Goal: Task Accomplishment & Management: Use online tool/utility

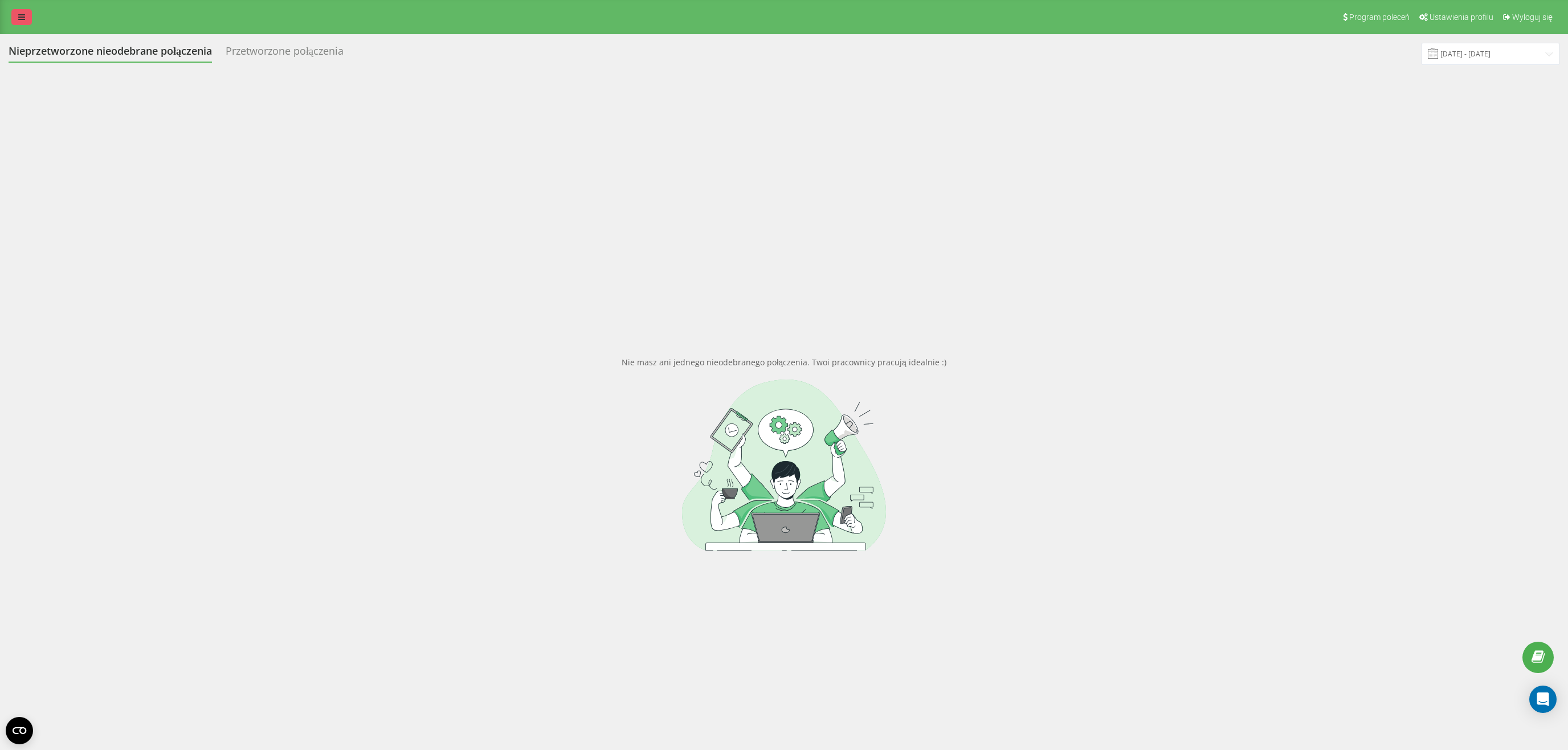
click at [24, 19] on icon at bounding box center [22, 17] width 7 height 8
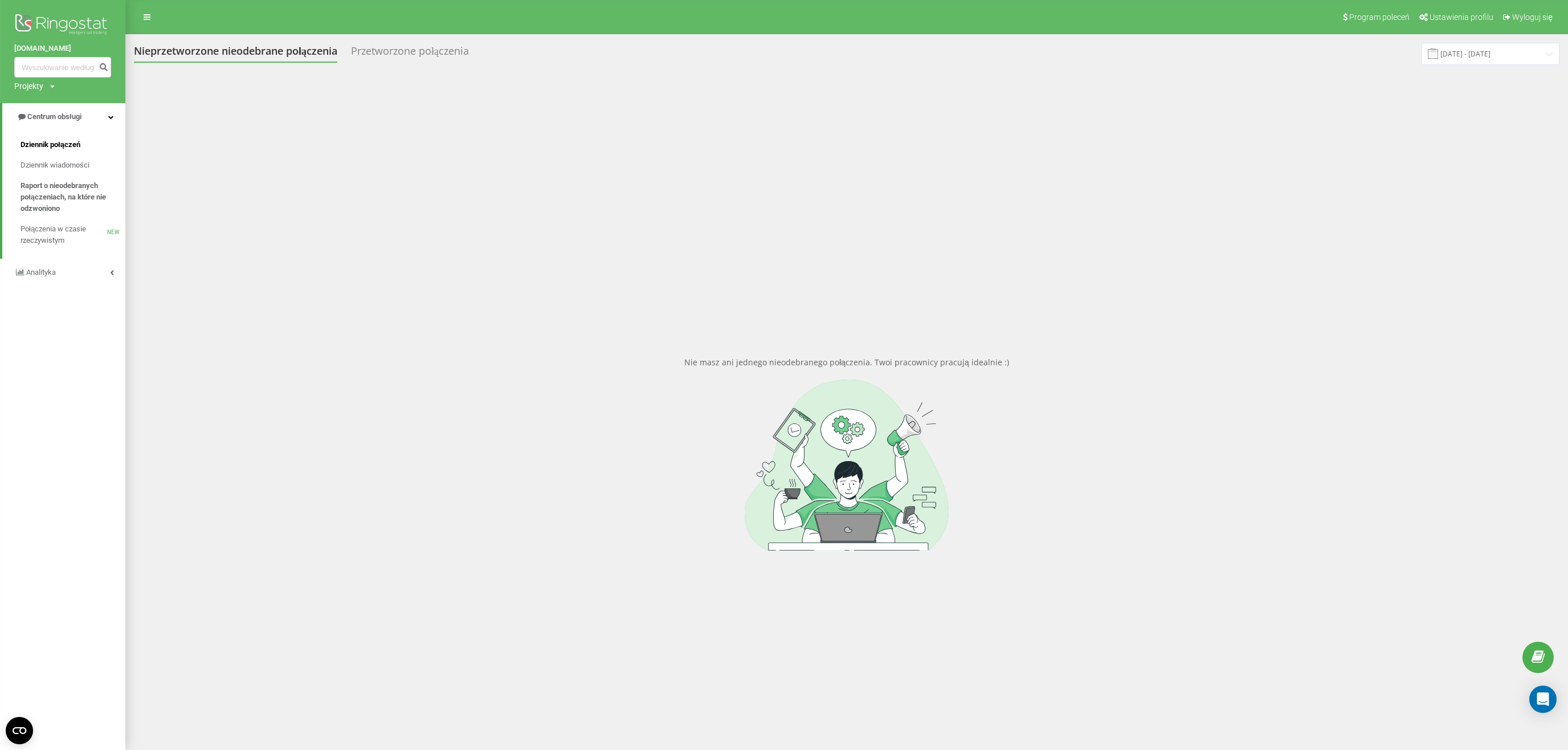
click at [51, 146] on span "Dziennik połączeń" at bounding box center [51, 145] width 60 height 11
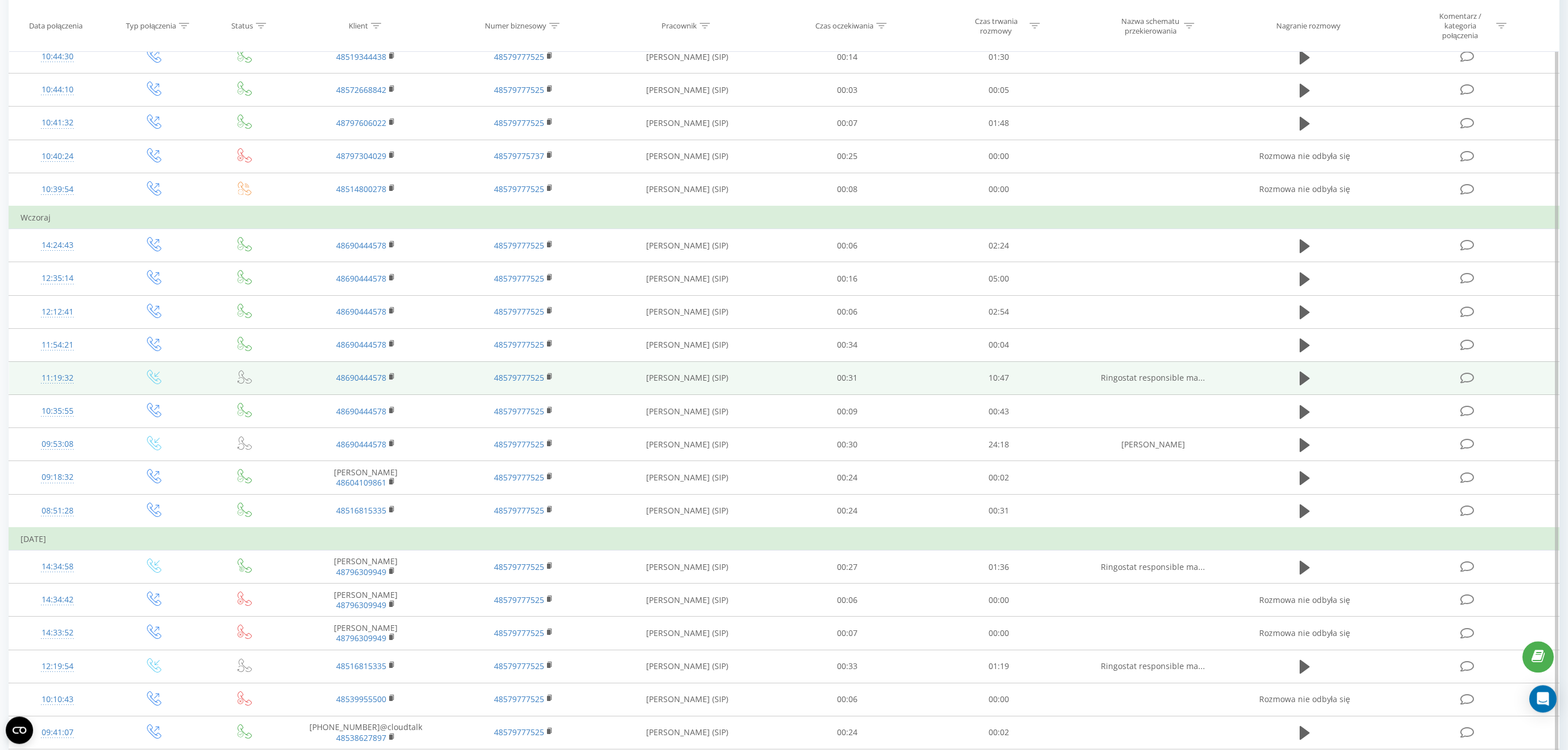
scroll to position [294, 0]
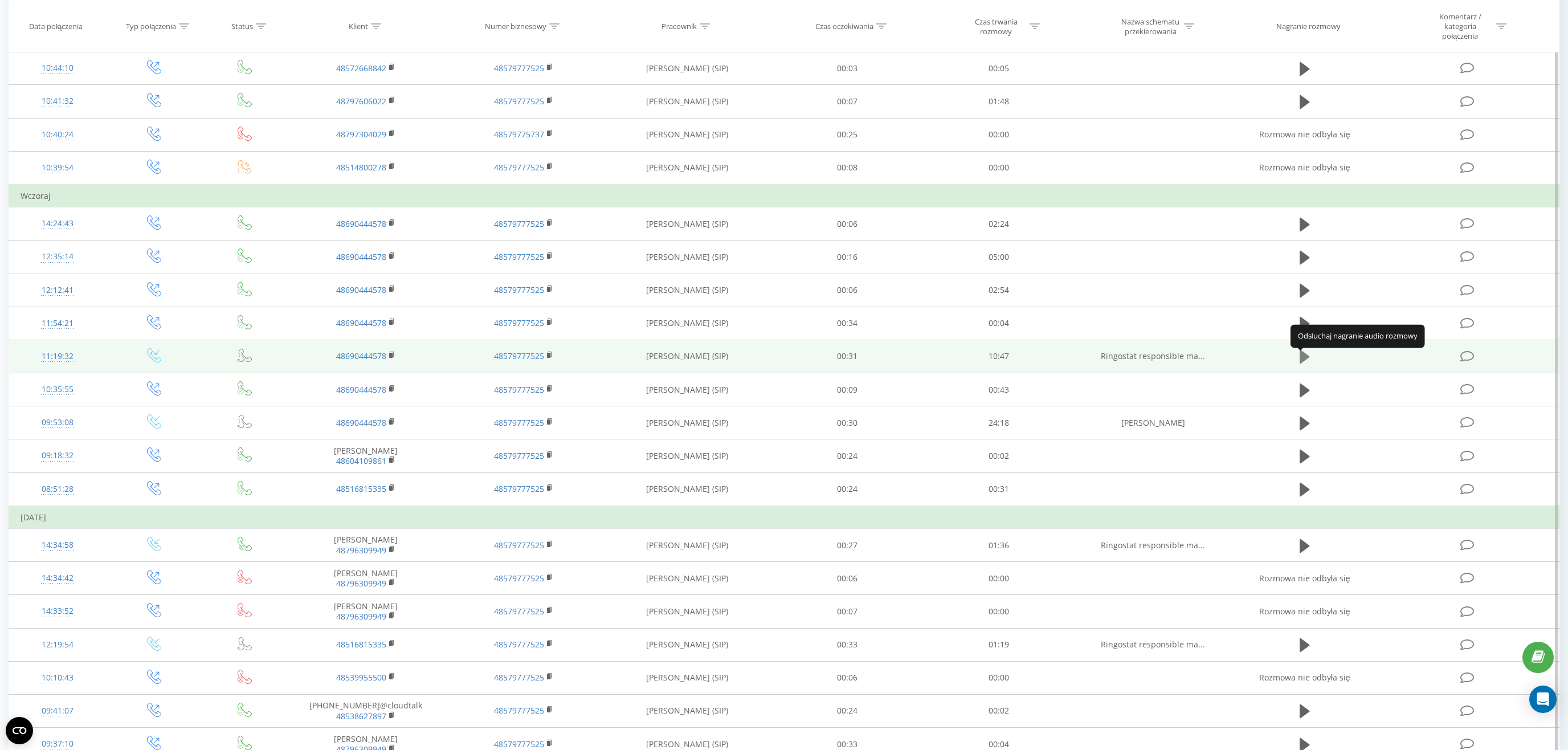
click at [1309, 358] on icon at bounding box center [1305, 357] width 10 height 16
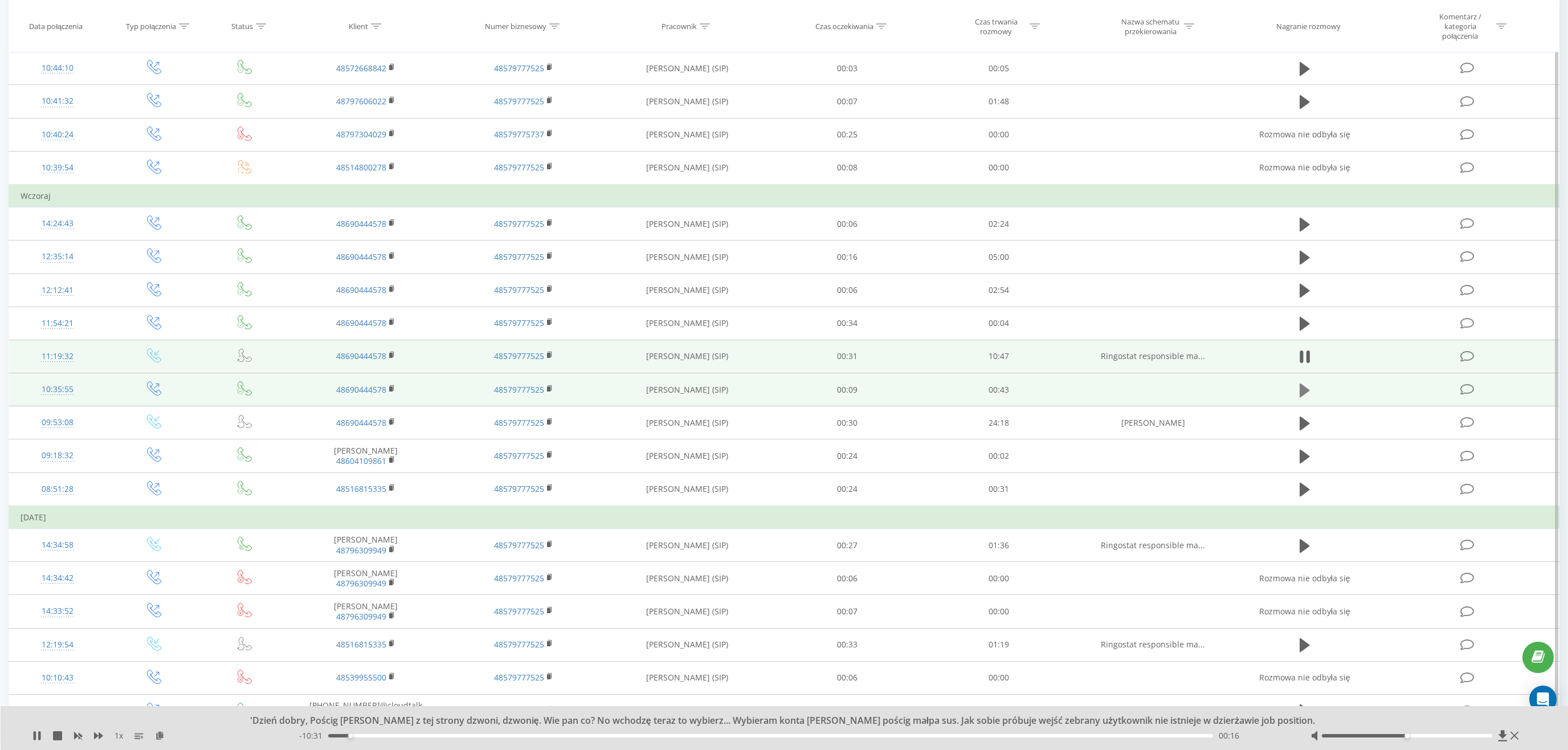
click at [1307, 392] on icon at bounding box center [1305, 390] width 10 height 14
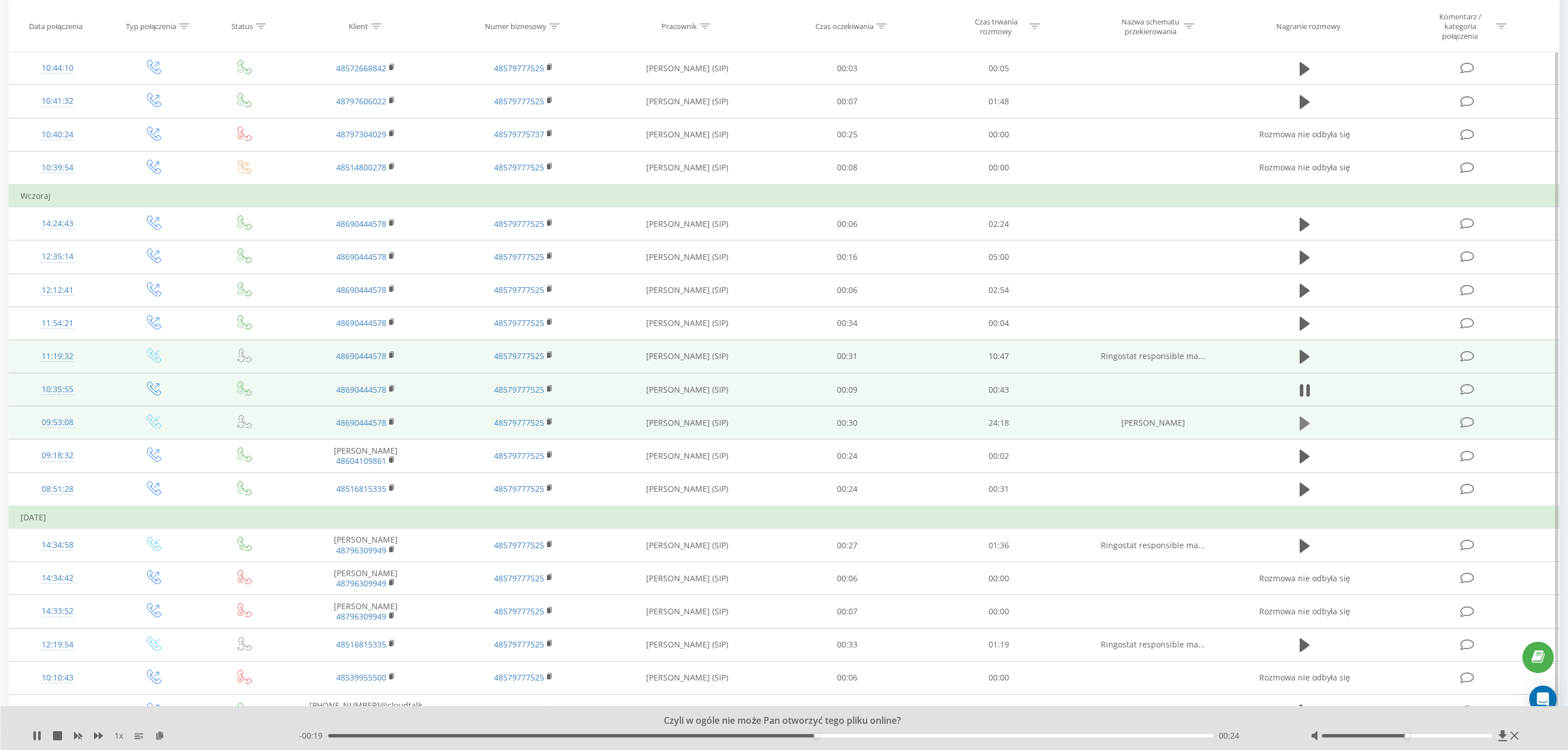
click at [1306, 431] on icon at bounding box center [1305, 424] width 10 height 14
click at [358, 735] on div "00:00" at bounding box center [770, 736] width 885 height 3
click at [404, 735] on div "00:58" at bounding box center [770, 736] width 885 height 3
click at [415, 735] on div "02:07" at bounding box center [770, 736] width 885 height 3
click at [423, 734] on div "02:25" at bounding box center [770, 736] width 885 height 3
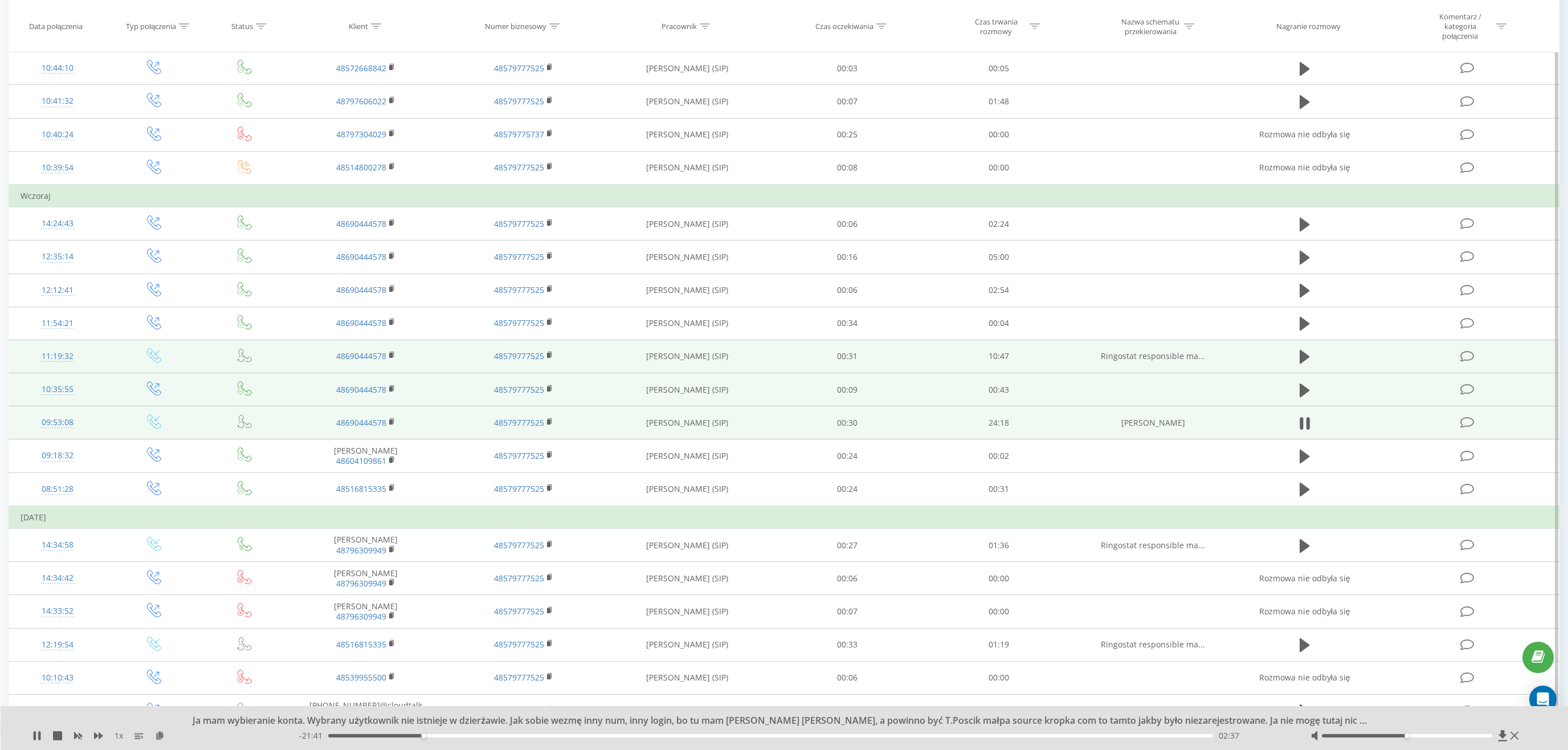
click at [432, 734] on div "02:37" at bounding box center [770, 736] width 885 height 3
click at [442, 735] on div "03:07" at bounding box center [770, 736] width 885 height 3
click at [451, 736] on div "03:22" at bounding box center [770, 736] width 885 height 3
click at [459, 734] on div "03:36" at bounding box center [770, 736] width 885 height 3
click at [470, 734] on div "03:37" at bounding box center [770, 736] width 885 height 3
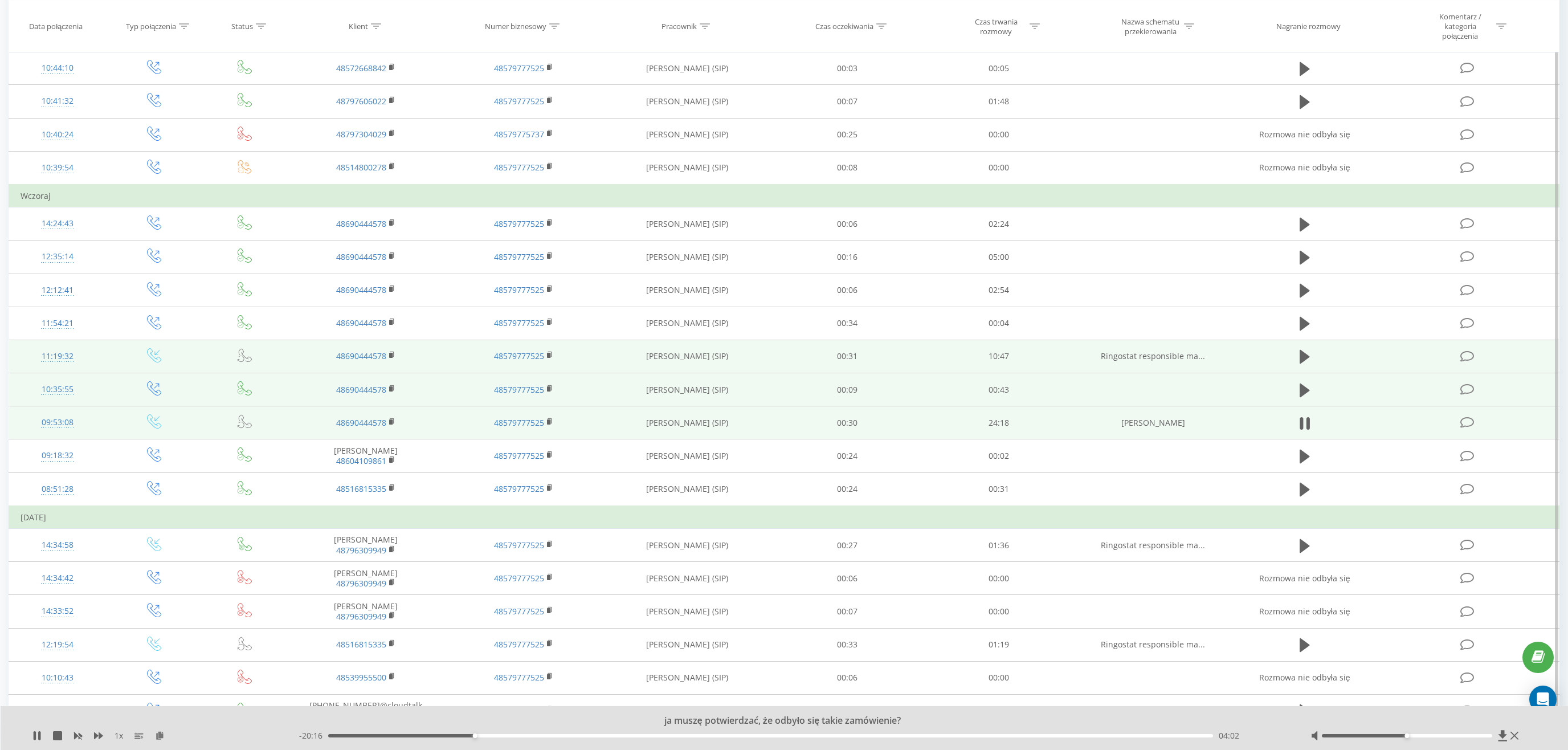
click at [485, 735] on div "04:02" at bounding box center [770, 736] width 885 height 3
click at [495, 735] on div "00:00" at bounding box center [770, 736] width 885 height 3
click at [567, 737] on div "04:37" at bounding box center [770, 736] width 885 height 3
click at [581, 736] on div "06:43" at bounding box center [770, 736] width 885 height 3
click at [592, 735] on div "07:01" at bounding box center [770, 736] width 885 height 3
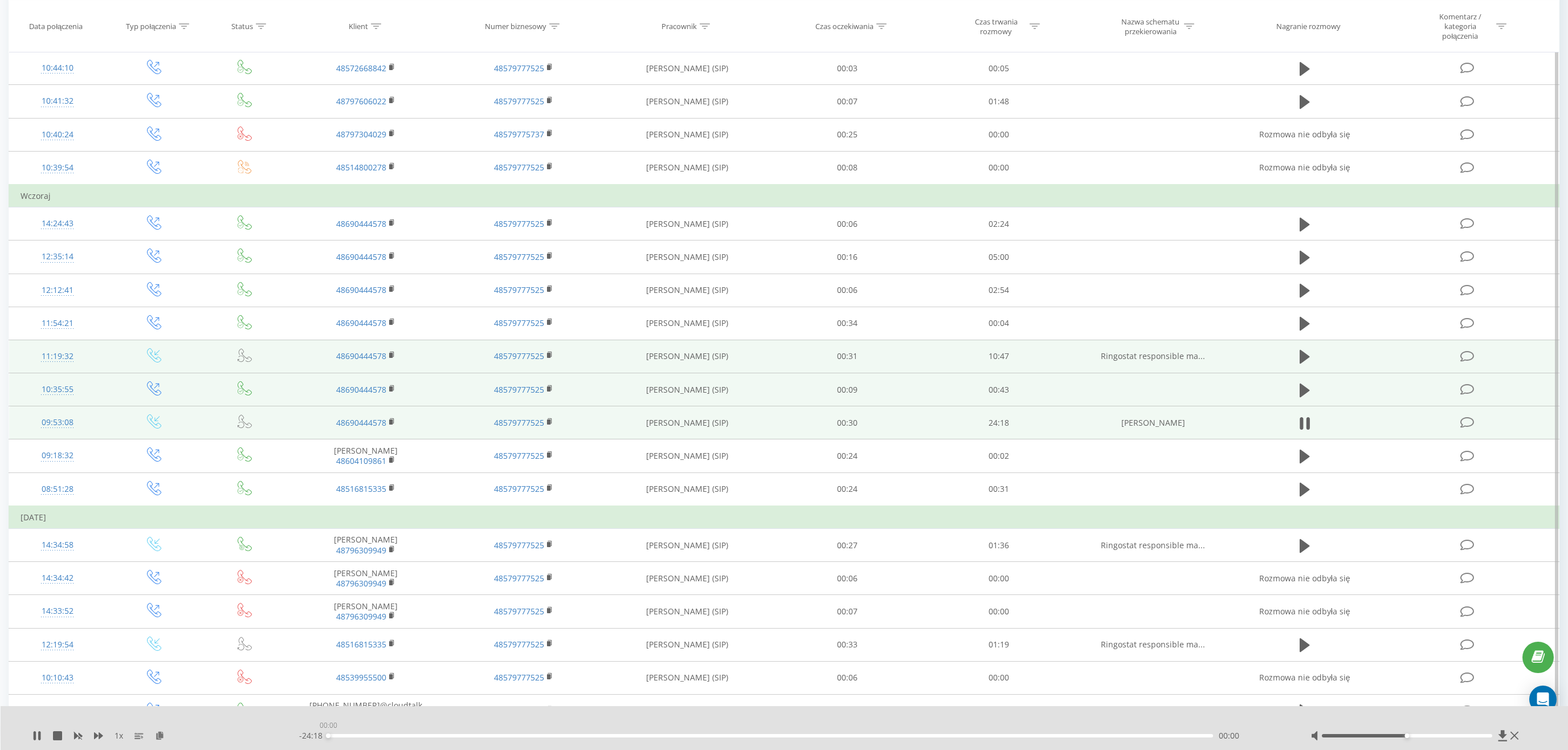
click at [629, 735] on div "00:00" at bounding box center [770, 736] width 885 height 3
click at [742, 735] on div "08:17" at bounding box center [770, 736] width 885 height 3
click at [766, 735] on div "11:35" at bounding box center [770, 736] width 885 height 3
click at [794, 735] on div "12:15" at bounding box center [770, 736] width 885 height 3
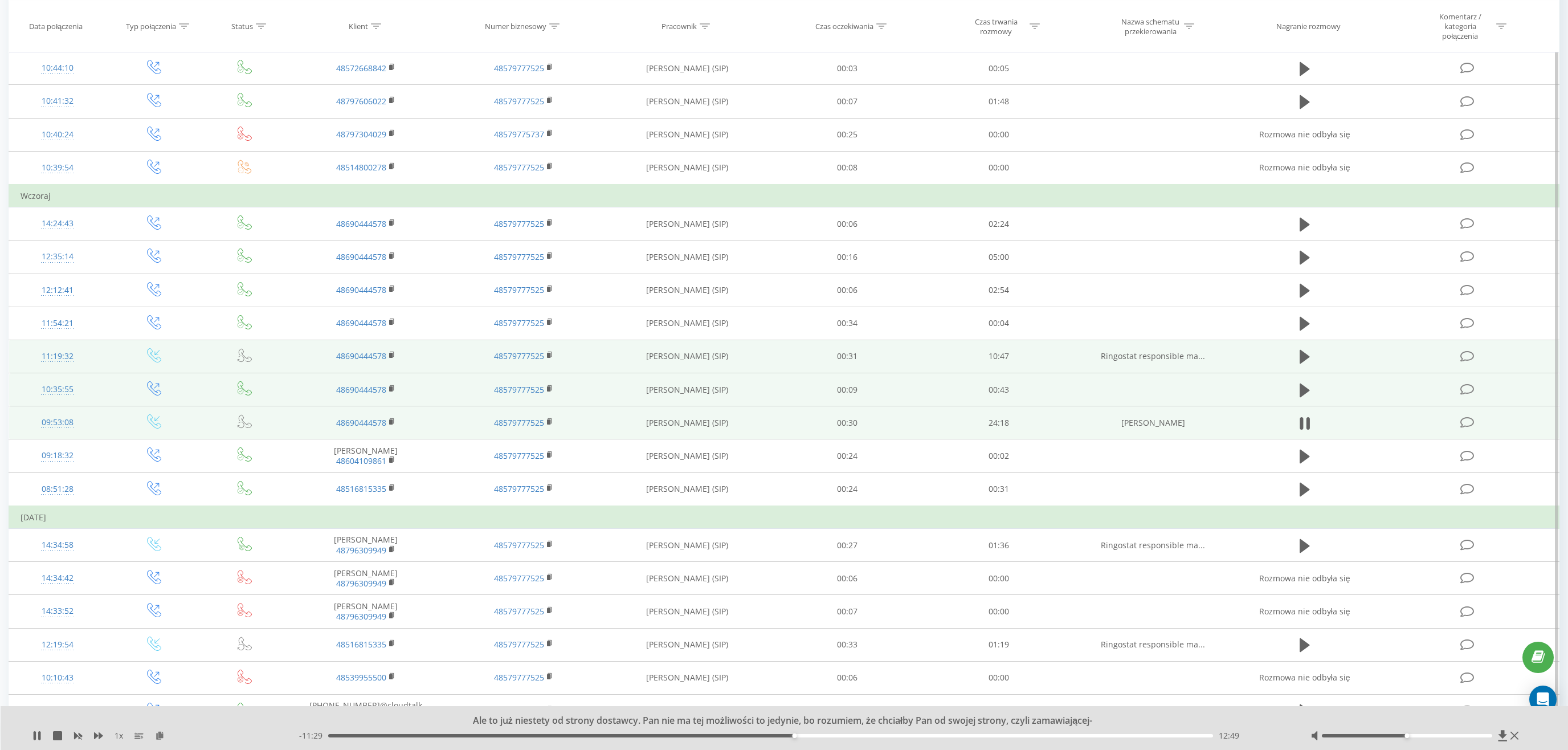
click at [814, 734] on div "12:49" at bounding box center [770, 736] width 885 height 3
click at [833, 734] on div "13:53" at bounding box center [770, 736] width 885 height 3
click at [844, 735] on div "13:55" at bounding box center [770, 736] width 885 height 3
click at [858, 734] on div "14:12" at bounding box center [770, 736] width 885 height 3
click at [868, 734] on div "14:35" at bounding box center [770, 736] width 885 height 3
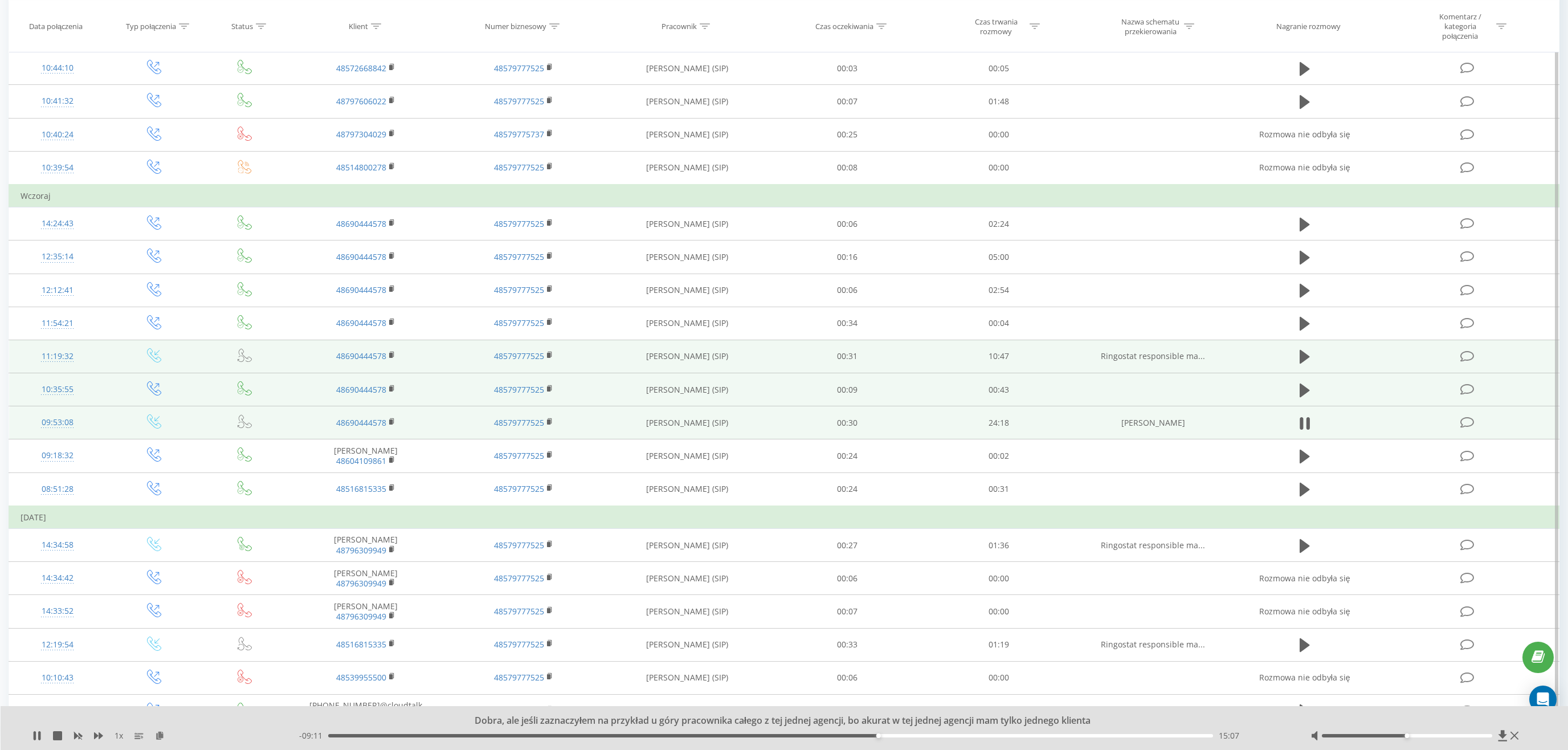
click at [895, 734] on div "15:07" at bounding box center [770, 736] width 885 height 3
click at [908, 735] on div "15:57" at bounding box center [770, 736] width 885 height 3
